Goal: Find contact information

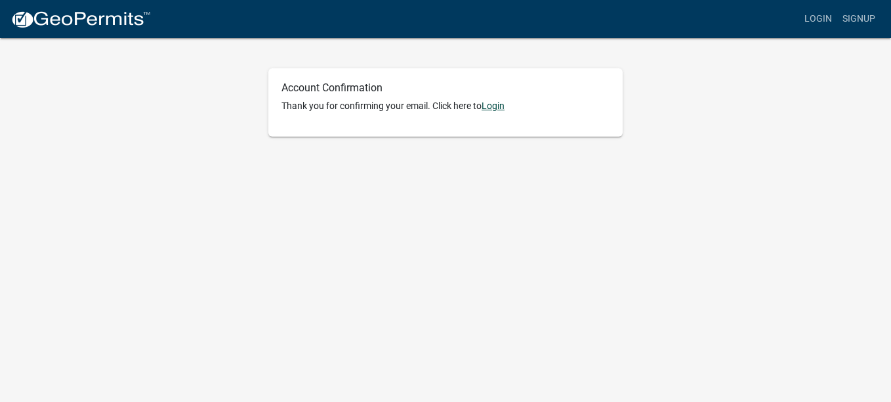
click at [499, 106] on link "Login" at bounding box center [493, 105] width 23 height 11
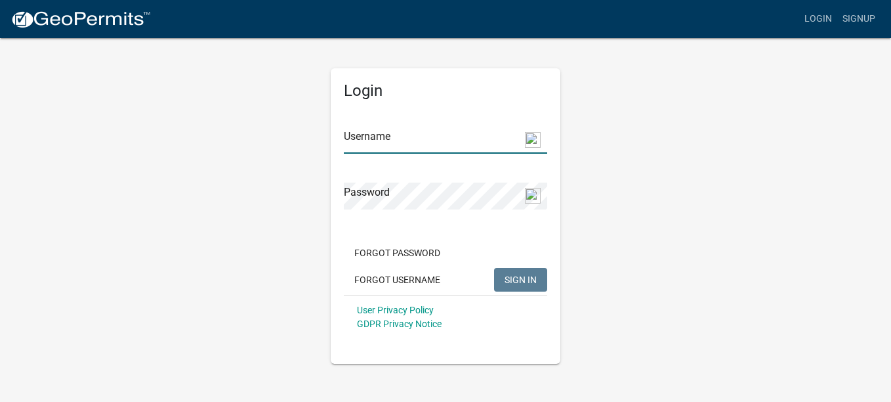
click at [392, 144] on input "Username" at bounding box center [445, 140] width 203 height 27
type input "dawnidiot"
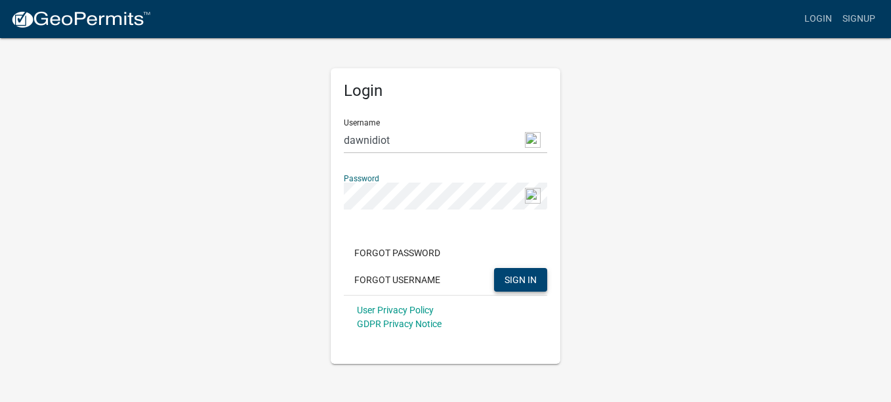
click at [520, 278] on span "SIGN IN" at bounding box center [521, 279] width 32 height 11
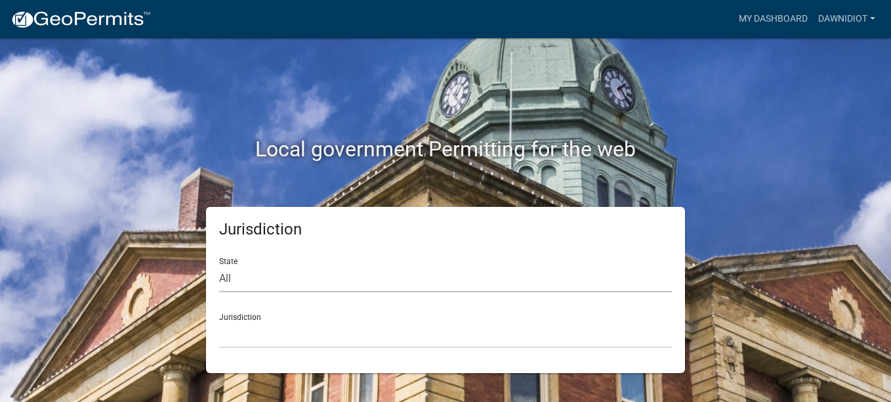
click at [228, 278] on select "All [US_STATE] [US_STATE] [US_STATE] [US_STATE] [US_STATE] [US_STATE] [US_STATE…" at bounding box center [445, 278] width 453 height 27
select select "[US_STATE]"
click at [219, 265] on select "All [US_STATE] [US_STATE] [US_STATE] [US_STATE] [US_STATE] [US_STATE] [US_STATE…" at bounding box center [445, 278] width 453 height 27
click at [234, 346] on select "City of [GEOGRAPHIC_DATA], [US_STATE] City of [GEOGRAPHIC_DATA], [US_STATE] Cit…" at bounding box center [445, 334] width 453 height 27
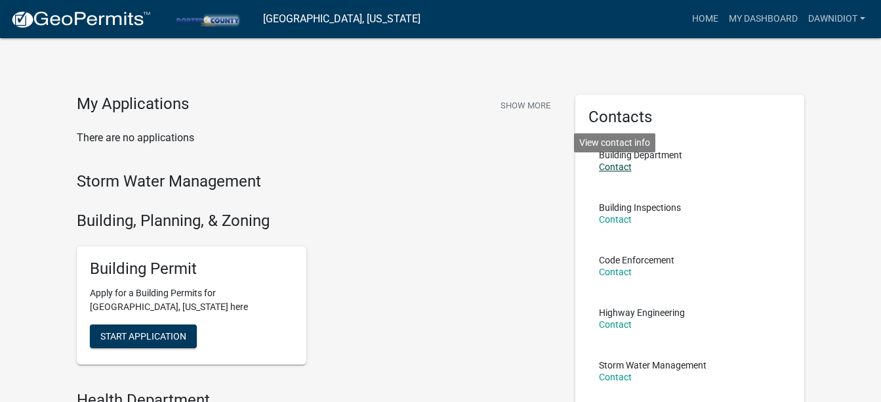
click at [616, 165] on link "Contact" at bounding box center [615, 166] width 33 height 11
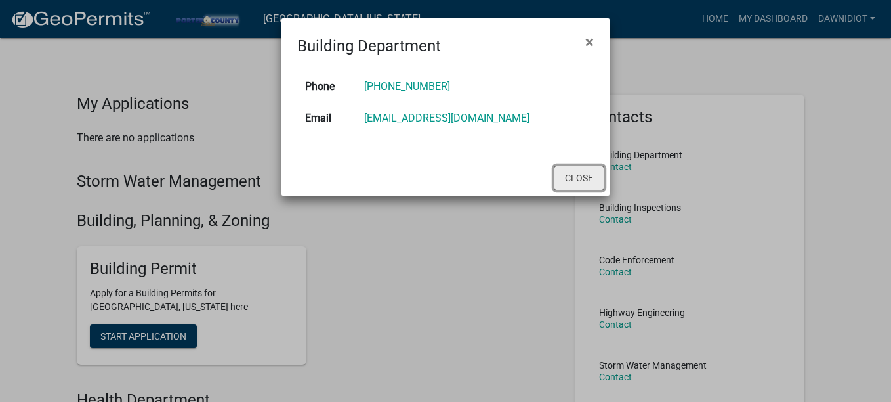
click at [569, 184] on button "Close" at bounding box center [579, 177] width 51 height 25
